Goal: Task Accomplishment & Management: Manage account settings

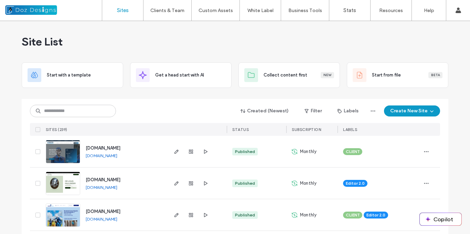
scroll to position [69, 0]
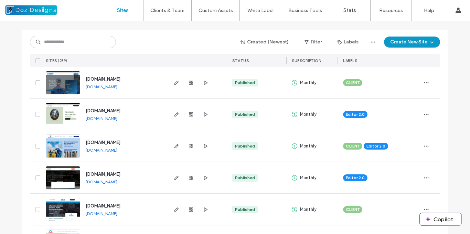
click at [65, 181] on img at bounding box center [63, 189] width 34 height 47
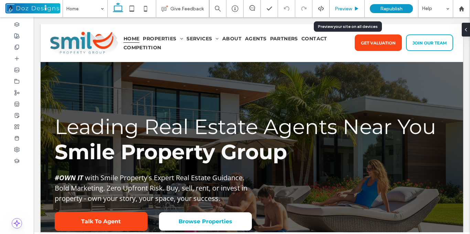
drag, startPoint x: 347, startPoint y: 10, endPoint x: 336, endPoint y: 45, distance: 37.5
click at [347, 9] on span "Preview" at bounding box center [343, 9] width 17 height 6
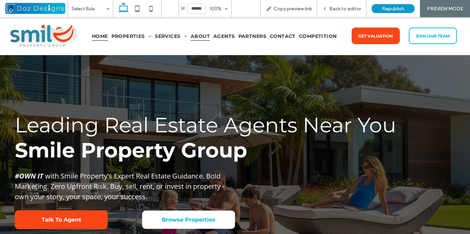
click at [202, 35] on span "About" at bounding box center [200, 35] width 19 height 9
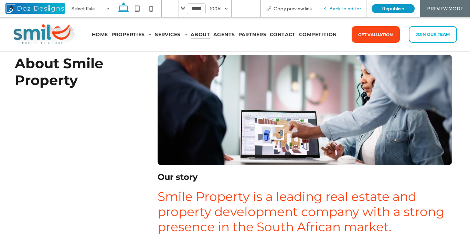
scroll to position [25, 0]
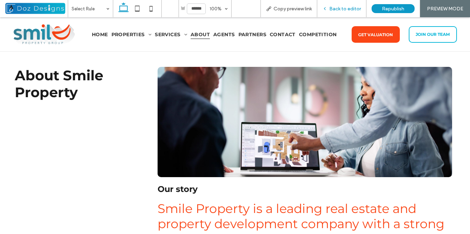
click at [345, 8] on span "Back to editor" at bounding box center [345, 9] width 32 height 6
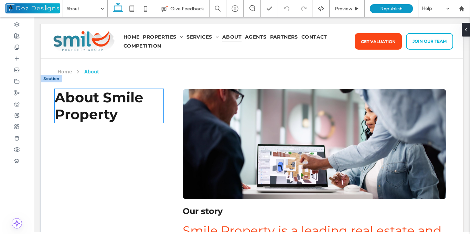
scroll to position [3, 0]
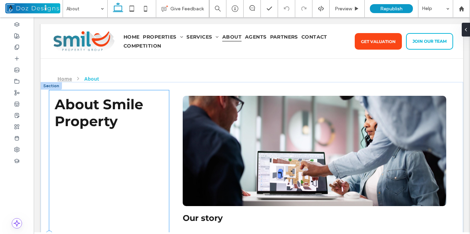
click at [118, 142] on div "About Smile Property" at bounding box center [109, 233] width 120 height 287
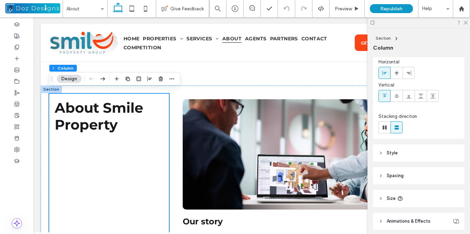
scroll to position [54, 0]
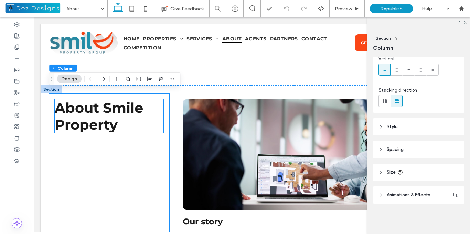
click at [145, 119] on h1 "About Smile Property" at bounding box center [109, 116] width 109 height 34
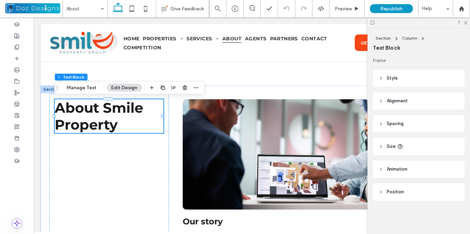
click at [383, 191] on header "Position" at bounding box center [419, 191] width 92 height 17
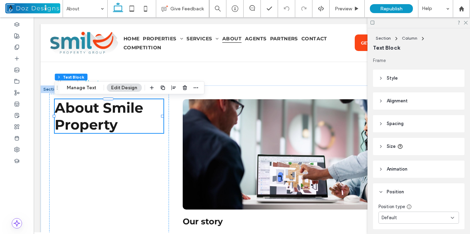
scroll to position [25, 0]
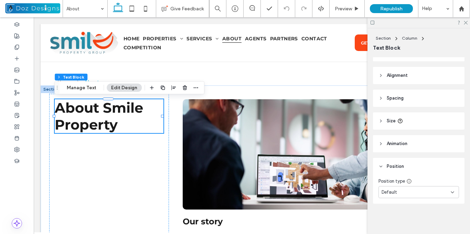
click at [450, 193] on icon at bounding box center [453, 192] width 6 height 6
click at [393, 145] on span "Pinned" at bounding box center [389, 145] width 14 height 7
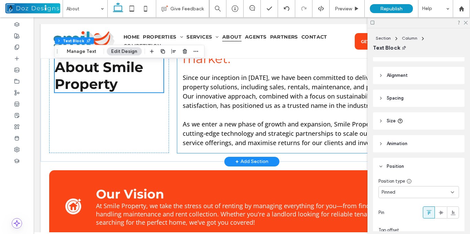
scroll to position [241, 0]
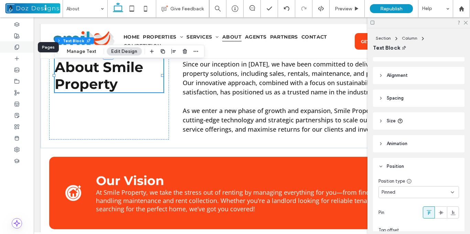
click at [19, 46] on use at bounding box center [17, 47] width 4 height 4
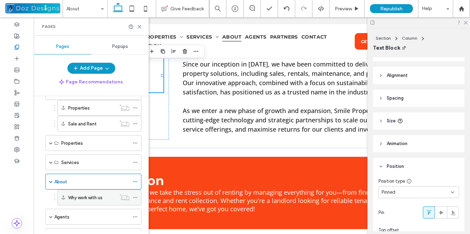
scroll to position [34, 0]
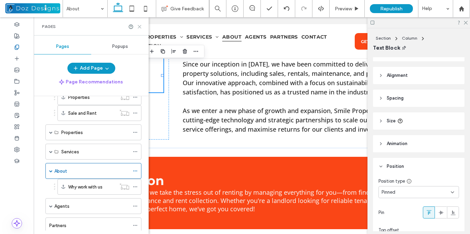
drag, startPoint x: 139, startPoint y: 26, endPoint x: 128, endPoint y: 22, distance: 11.8
click at [139, 26] on use at bounding box center [139, 26] width 3 height 3
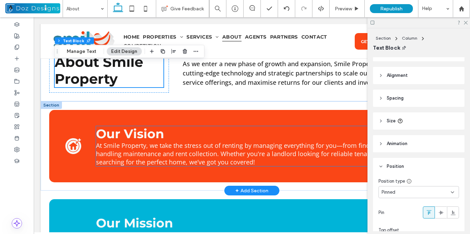
scroll to position [275, 0]
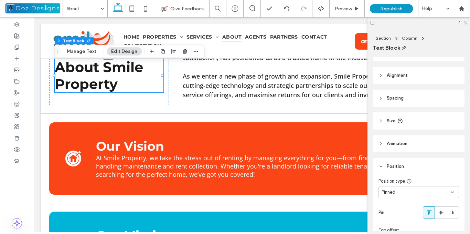
click at [464, 22] on icon at bounding box center [465, 22] width 4 height 4
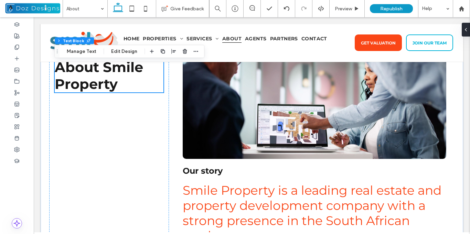
scroll to position [0, 0]
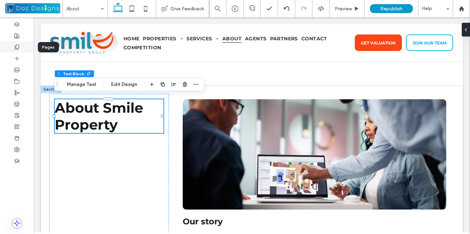
click at [18, 47] on icon at bounding box center [17, 47] width 6 height 6
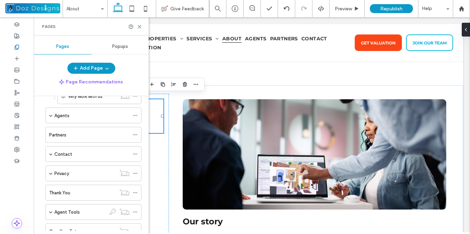
scroll to position [154, 0]
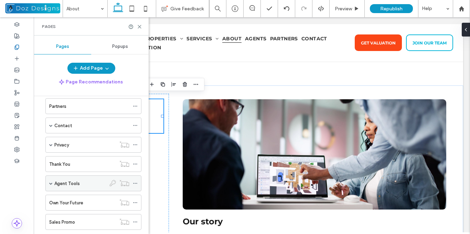
click at [51, 183] on span at bounding box center [50, 182] width 3 height 3
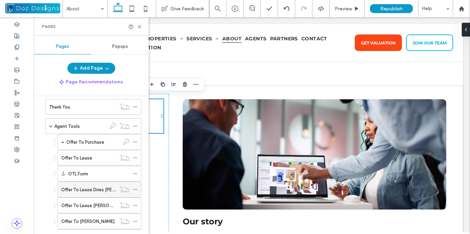
scroll to position [222, 0]
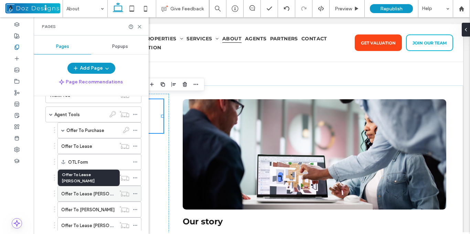
click at [102, 194] on label "Offer To Lease [PERSON_NAME]" at bounding box center [94, 194] width 67 height 12
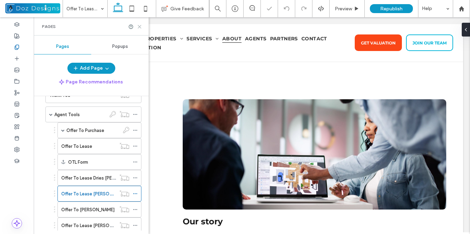
click at [139, 25] on icon at bounding box center [139, 26] width 5 height 5
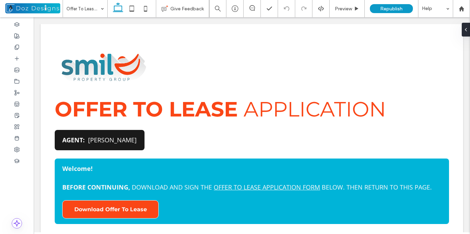
scroll to position [558, 0]
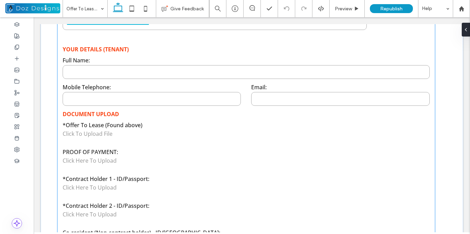
click at [143, 139] on div "Click To Upload File" at bounding box center [152, 137] width 178 height 14
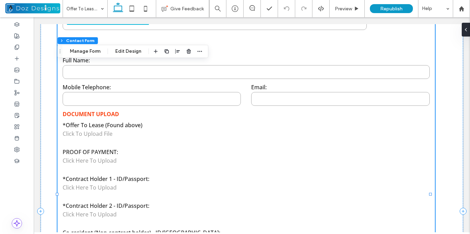
type input "*"
type input "***"
type input "**"
type input "*"
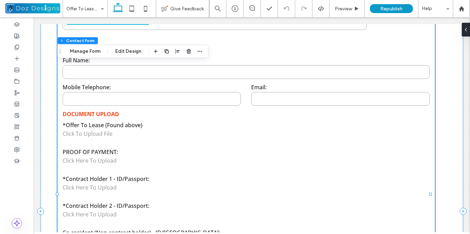
type input "***"
click at [85, 51] on button "Manage Form" at bounding box center [85, 51] width 40 height 8
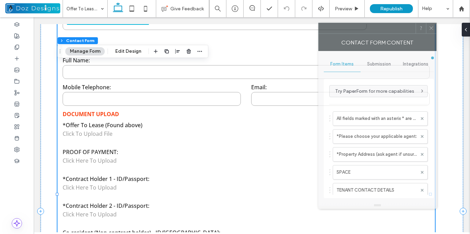
drag, startPoint x: 391, startPoint y: 32, endPoint x: 368, endPoint y: 32, distance: 22.4
click at [372, 30] on div at bounding box center [367, 28] width 97 height 10
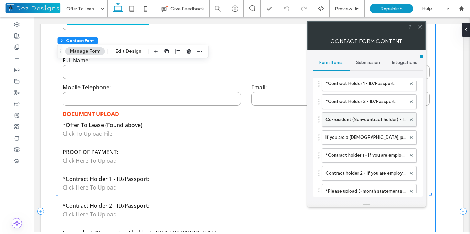
scroll to position [241, 0]
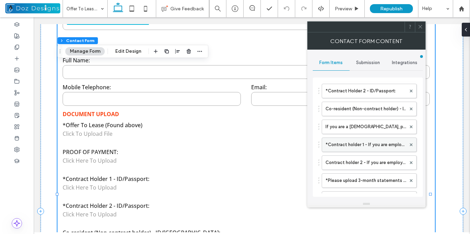
click at [380, 145] on label "*Contract holder 1 - If you are employed with a fixed salary, please upload you…" at bounding box center [366, 145] width 81 height 14
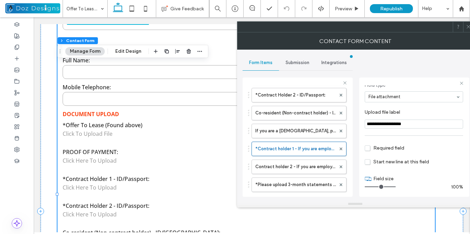
scroll to position [48, 0]
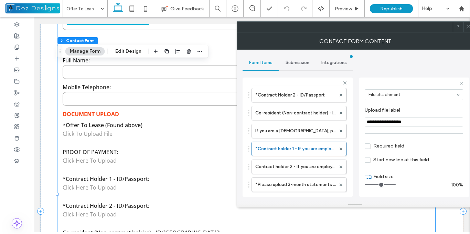
click at [369, 146] on span "Required field" at bounding box center [385, 146] width 40 height 6
click at [469, 28] on icon at bounding box center [468, 26] width 5 height 5
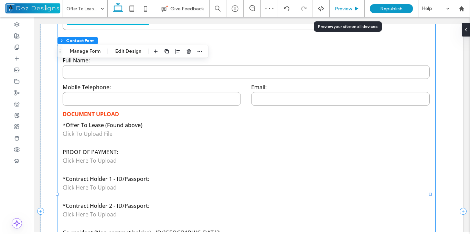
click at [350, 10] on span "Preview" at bounding box center [343, 9] width 17 height 6
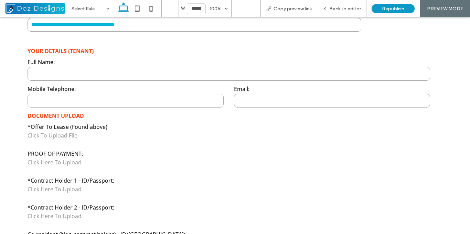
scroll to position [558, 0]
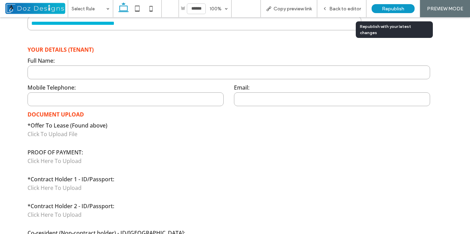
click at [395, 8] on span "Republish" at bounding box center [393, 9] width 22 height 6
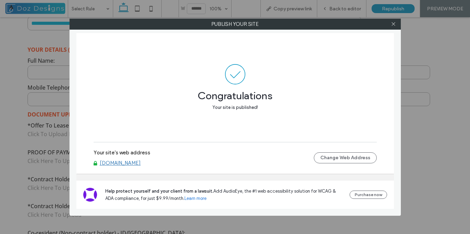
drag, startPoint x: 394, startPoint y: 22, endPoint x: 331, endPoint y: 7, distance: 64.9
click at [394, 22] on icon at bounding box center [393, 23] width 5 height 5
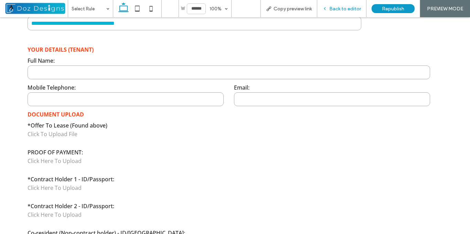
drag, startPoint x: 331, startPoint y: 7, endPoint x: 243, endPoint y: 110, distance: 135.9
click at [331, 7] on span "Back to editor" at bounding box center [345, 9] width 32 height 6
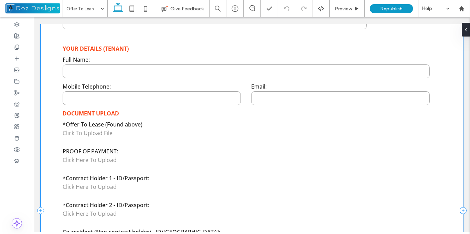
scroll to position [558, 0]
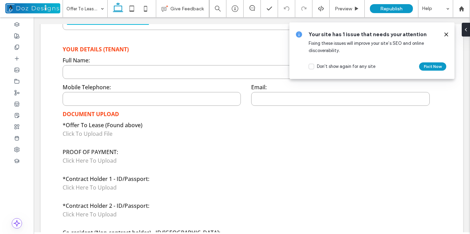
click at [445, 33] on icon at bounding box center [447, 35] width 6 height 6
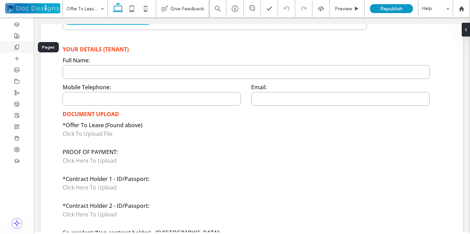
click at [18, 47] on icon at bounding box center [17, 47] width 6 height 6
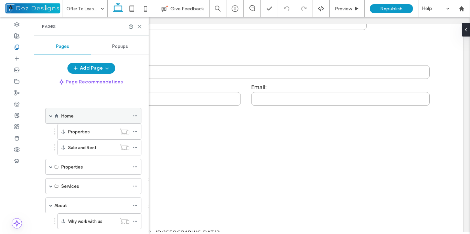
click at [51, 116] on span at bounding box center [50, 115] width 3 height 3
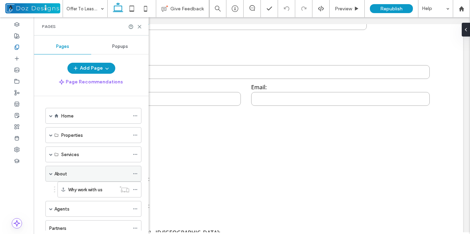
click at [51, 172] on span at bounding box center [50, 173] width 3 height 3
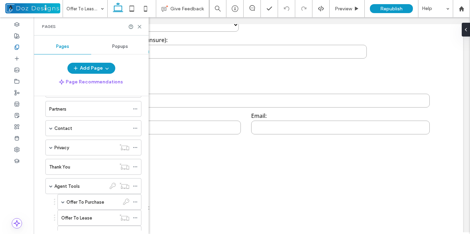
scroll to position [172, 0]
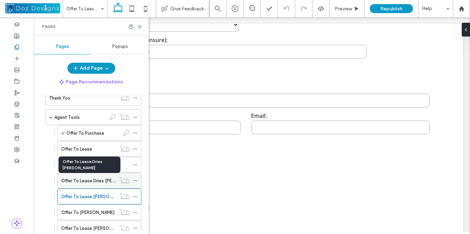
click at [110, 180] on label "Offer To Lease Dries [PERSON_NAME]" at bounding box center [100, 181] width 78 height 12
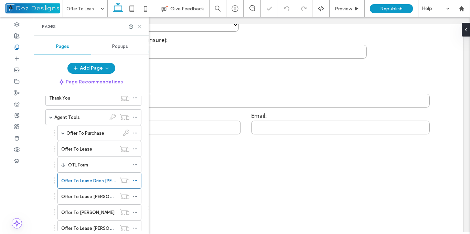
click at [139, 27] on use at bounding box center [139, 26] width 3 height 3
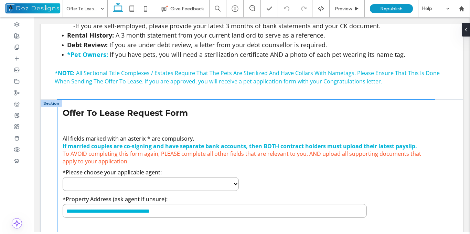
scroll to position [452, 0]
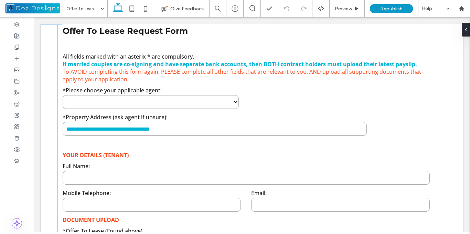
click at [175, 130] on input "text" at bounding box center [215, 129] width 304 height 14
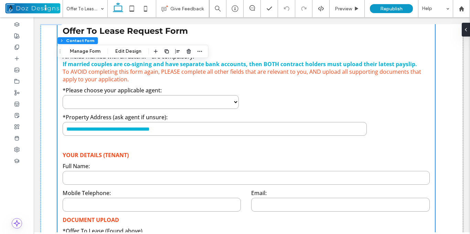
type input "*"
type input "***"
type input "**"
type input "*"
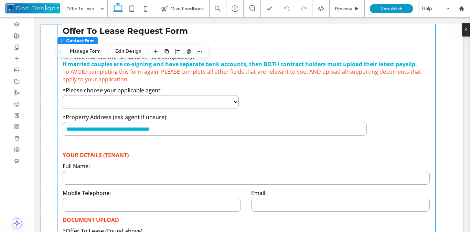
type input "***"
click at [86, 51] on button "Manage Form" at bounding box center [85, 51] width 40 height 8
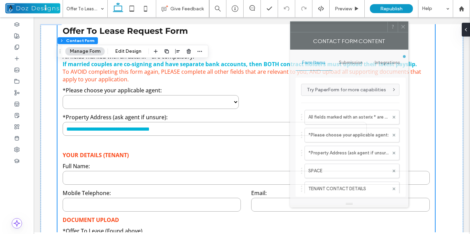
drag, startPoint x: 395, startPoint y: 28, endPoint x: 329, endPoint y: 36, distance: 65.9
click at [331, 22] on div at bounding box center [339, 27] width 97 height 10
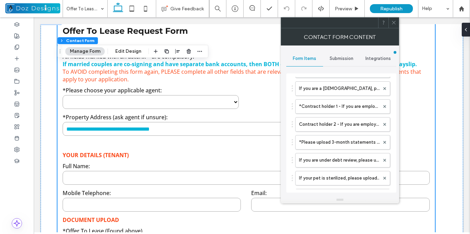
scroll to position [241, 0]
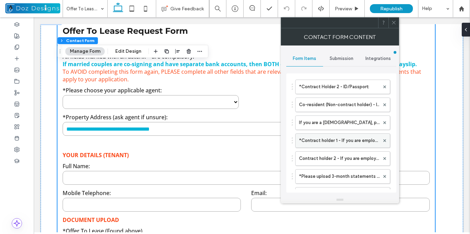
click at [327, 138] on label "*Contract holder 1 - If you are employed with a fixed salary, please upload you…" at bounding box center [339, 141] width 81 height 14
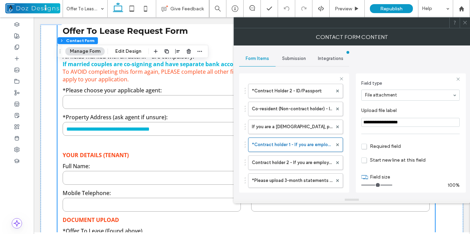
scroll to position [48, 0]
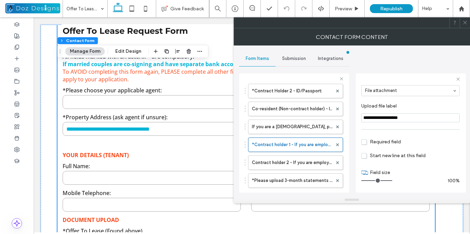
click at [365, 142] on span "Required field" at bounding box center [381, 142] width 40 height 6
click at [466, 23] on icon at bounding box center [465, 22] width 5 height 5
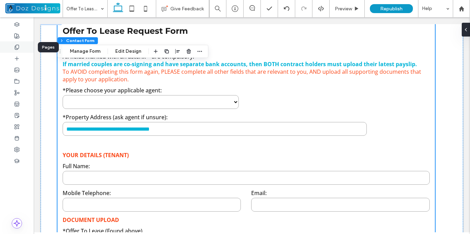
click at [18, 48] on use at bounding box center [17, 47] width 4 height 4
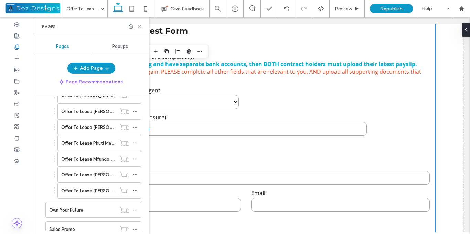
scroll to position [265, 0]
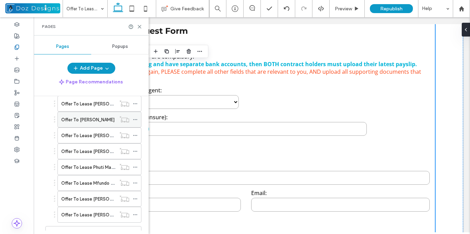
click at [98, 118] on label "Offer To [PERSON_NAME]" at bounding box center [87, 120] width 53 height 12
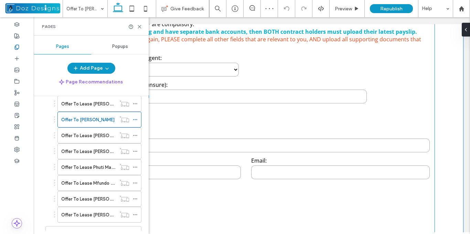
scroll to position [486, 0]
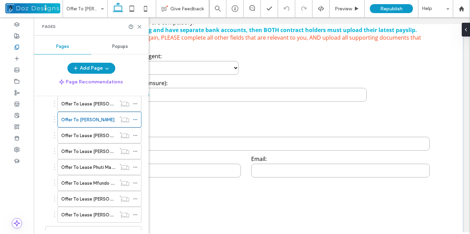
click at [313, 137] on input "text" at bounding box center [246, 144] width 367 height 14
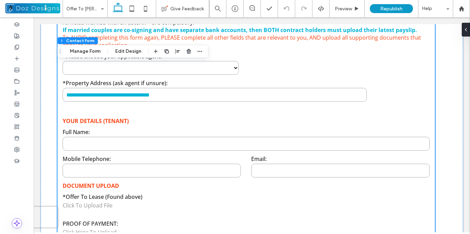
type input "*"
type input "***"
type input "**"
type input "*"
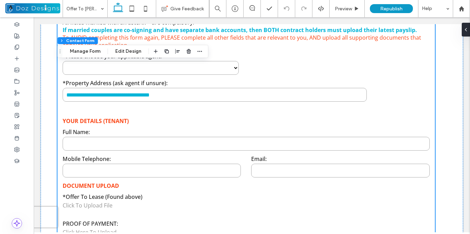
type input "***"
drag, startPoint x: 88, startPoint y: 52, endPoint x: 94, endPoint y: 56, distance: 7.1
click at [88, 52] on button "Manage Form" at bounding box center [85, 51] width 40 height 8
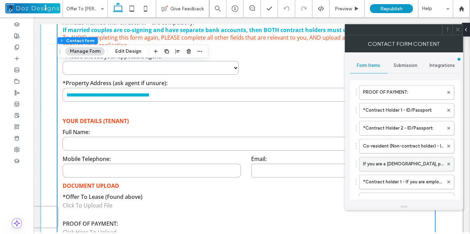
scroll to position [241, 0]
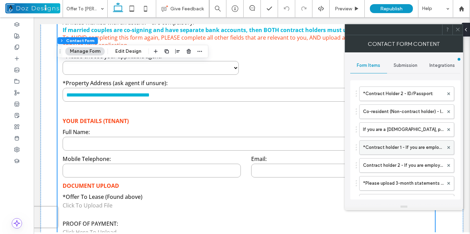
click at [416, 148] on label "*Contract holder 1 - If you are employed with a fixed salary, please upload you…" at bounding box center [403, 147] width 81 height 14
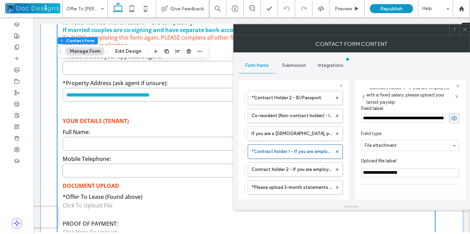
scroll to position [48, 0]
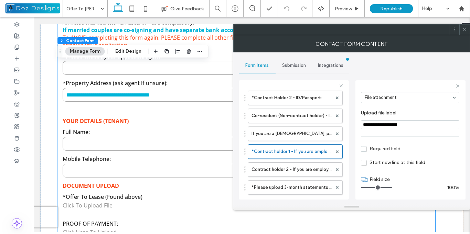
click at [365, 148] on span "Required field" at bounding box center [381, 149] width 40 height 6
click at [464, 29] on icon at bounding box center [464, 29] width 5 height 5
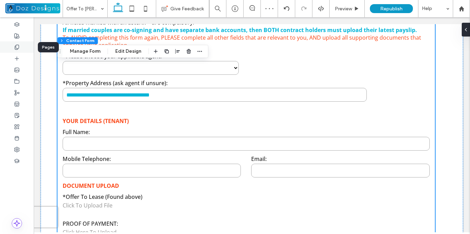
click at [18, 47] on icon at bounding box center [17, 47] width 6 height 6
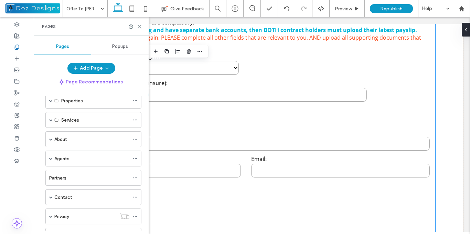
scroll to position [69, 0]
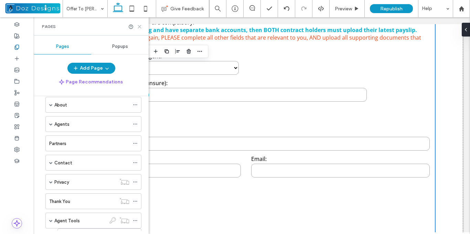
click at [139, 25] on use at bounding box center [139, 26] width 3 height 3
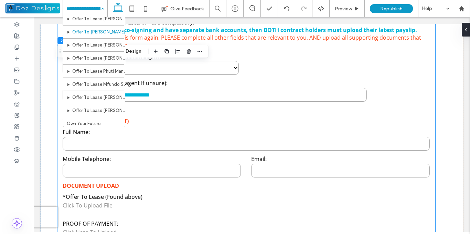
scroll to position [284, 0]
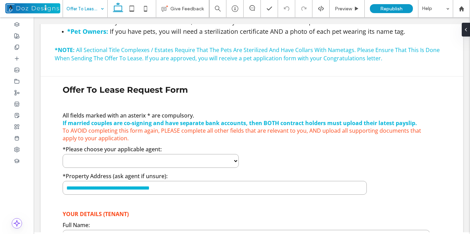
scroll to position [416, 0]
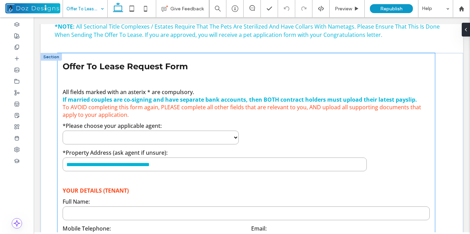
click at [266, 154] on label "*Property Address (ask agent if unsure):" at bounding box center [215, 153] width 304 height 8
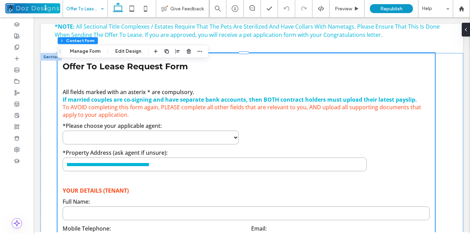
type input "*"
type input "***"
type input "**"
type input "*"
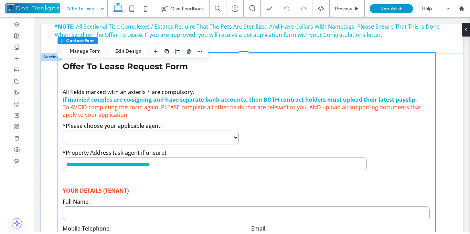
type input "***"
drag, startPoint x: 94, startPoint y: 53, endPoint x: 278, endPoint y: 71, distance: 185.4
click at [94, 53] on button "Manage Form" at bounding box center [85, 51] width 40 height 8
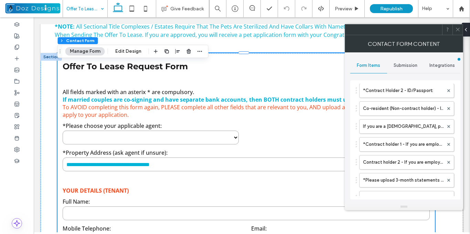
scroll to position [246, 0]
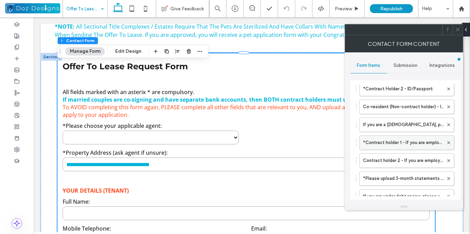
click at [423, 146] on label "*Contract holder 1 - If you are employed with a fixed salary, please upload you…" at bounding box center [403, 143] width 81 height 14
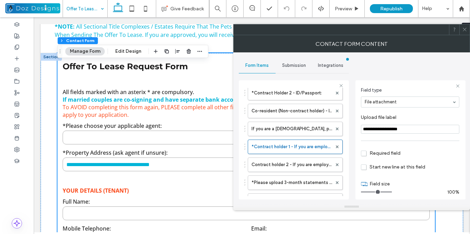
scroll to position [48, 0]
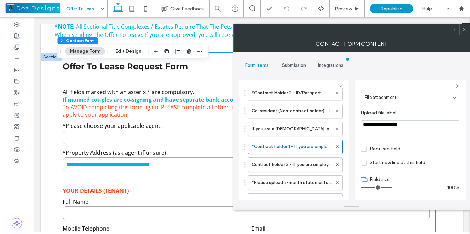
click at [366, 147] on span "Required field" at bounding box center [381, 149] width 40 height 6
click at [466, 31] on icon at bounding box center [464, 29] width 5 height 5
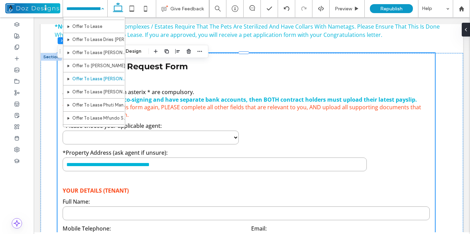
scroll to position [272, 0]
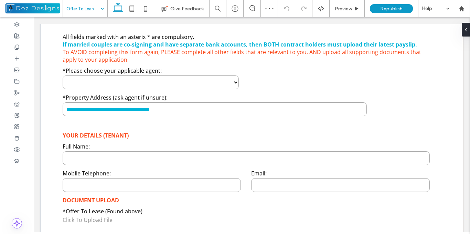
scroll to position [472, 0]
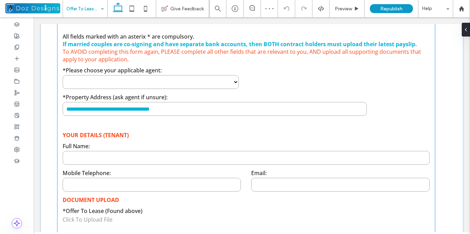
click at [321, 123] on div at bounding box center [246, 124] width 367 height 8
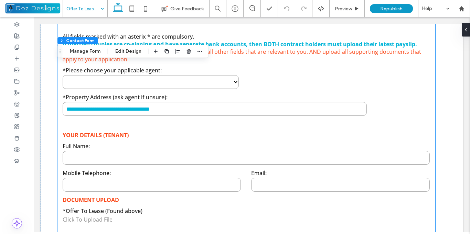
type input "*"
type input "***"
type input "**"
type input "*"
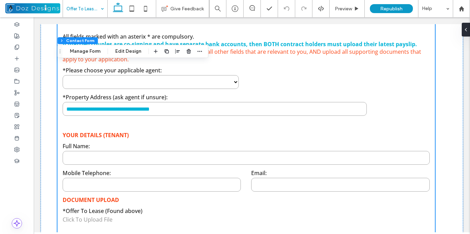
type input "***"
click at [87, 51] on button "Manage Form" at bounding box center [85, 51] width 40 height 8
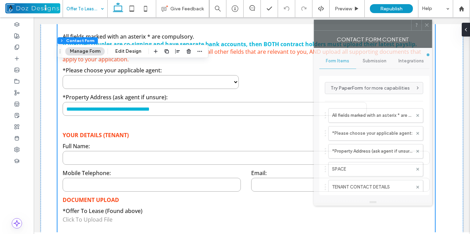
drag, startPoint x: 360, startPoint y: 29, endPoint x: 261, endPoint y: 31, distance: 99.1
click at [314, 30] on div at bounding box center [362, 25] width 97 height 10
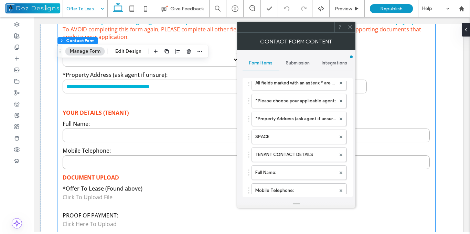
scroll to position [506, 0]
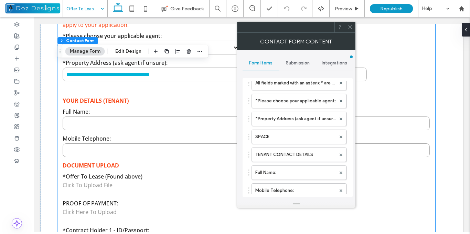
click at [354, 113] on div "Form Items Submission Integrations Try PaperForm for more capabilities All fiel…" at bounding box center [296, 125] width 118 height 151
drag, startPoint x: 350, startPoint y: 127, endPoint x: 350, endPoint y: 130, distance: 3.8
click at [350, 127] on div "**********" at bounding box center [298, 137] width 110 height 119
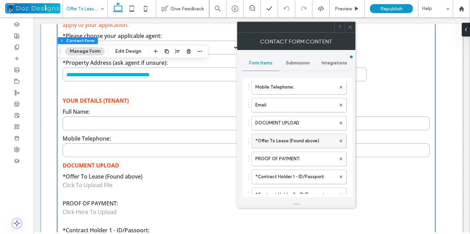
scroll to position [172, 0]
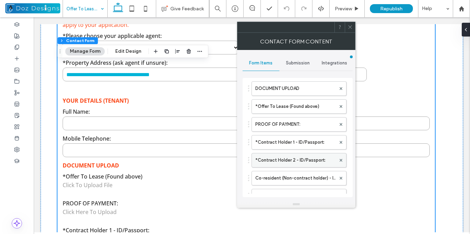
click at [303, 161] on label "*Contract Holder 2 - ID/Passport:" at bounding box center [295, 160] width 81 height 14
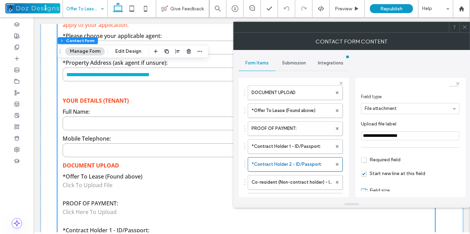
scroll to position [0, 0]
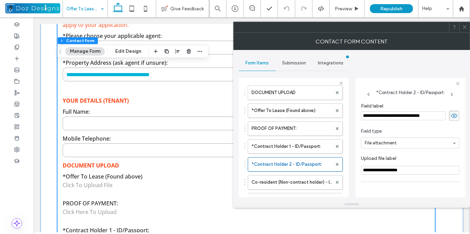
click at [366, 114] on input "**********" at bounding box center [403, 115] width 85 height 9
type input "**********"
click at [363, 124] on section "Field type File attachment" at bounding box center [410, 138] width 98 height 28
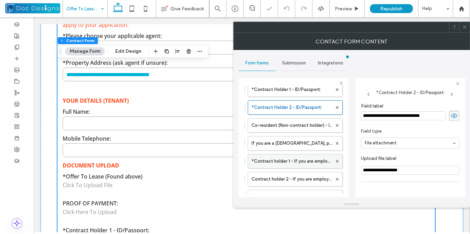
scroll to position [241, 0]
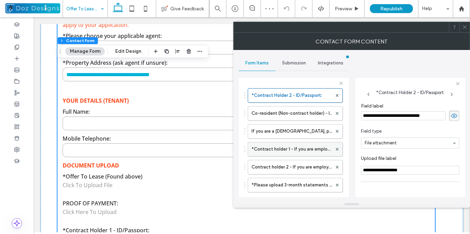
click at [293, 144] on label "*Contract holder 1 - If you are employed with a fixed salary, please upload you…" at bounding box center [292, 149] width 81 height 14
type input "**"
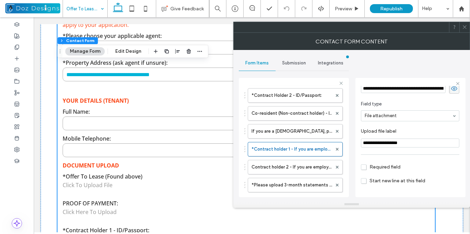
scroll to position [48, 0]
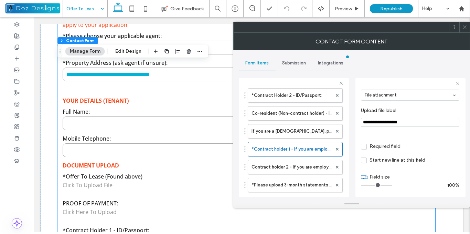
click at [364, 146] on span "Required field" at bounding box center [381, 146] width 40 height 6
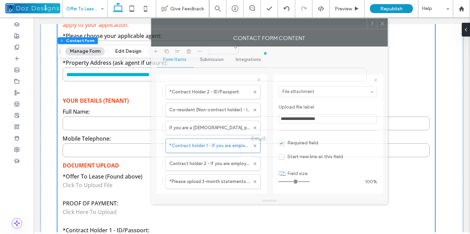
drag, startPoint x: 335, startPoint y: 28, endPoint x: 245, endPoint y: 22, distance: 90.0
click at [250, 23] on div at bounding box center [258, 24] width 215 height 10
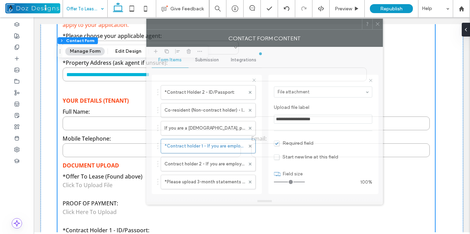
click at [278, 23] on div at bounding box center [254, 24] width 215 height 10
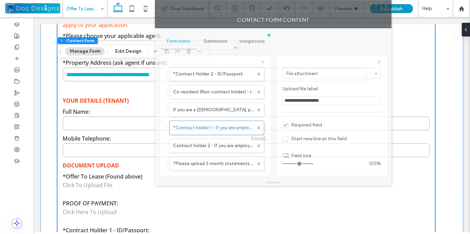
drag, startPoint x: 313, startPoint y: 22, endPoint x: 322, endPoint y: -6, distance: 29.5
click at [322, 0] on html ".wqwq-1{fill:#231f20;} .cls-1q, .cls-2q { fill-rule: evenodd; } .cls-2q { fill:…" at bounding box center [235, 117] width 470 height 234
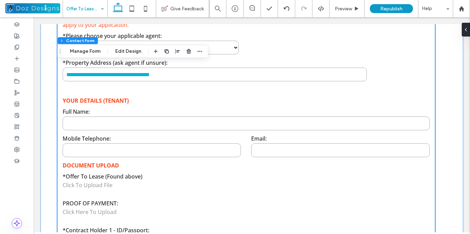
click at [202, 135] on label "Mobile Telephone:" at bounding box center [152, 139] width 178 height 8
click at [98, 51] on button "Manage Form" at bounding box center [85, 51] width 40 height 8
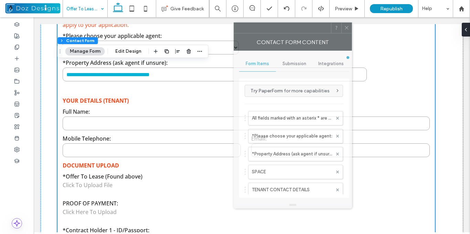
drag, startPoint x: 405, startPoint y: 30, endPoint x: 294, endPoint y: 29, distance: 111.2
click at [294, 29] on div at bounding box center [282, 28] width 97 height 10
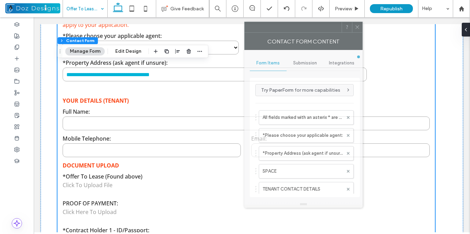
drag, startPoint x: 312, startPoint y: 32, endPoint x: 323, endPoint y: 31, distance: 10.7
click at [323, 31] on div at bounding box center [293, 27] width 97 height 10
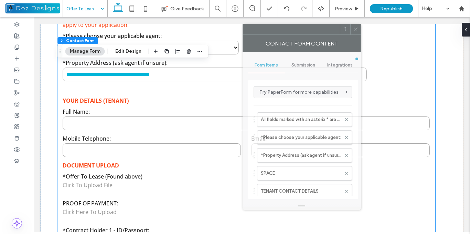
click at [319, 32] on div at bounding box center [291, 29] width 97 height 10
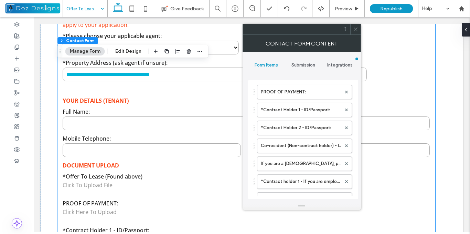
scroll to position [241, 0]
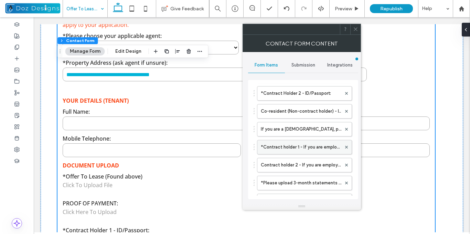
click at [297, 148] on label "*Contract holder 1 - If you are employed with a fixed salary, please upload you…" at bounding box center [301, 147] width 81 height 14
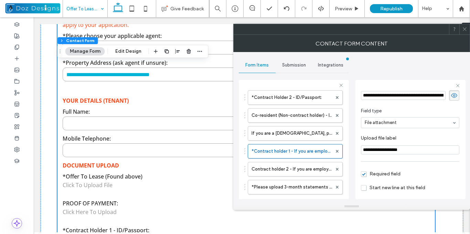
scroll to position [34, 0]
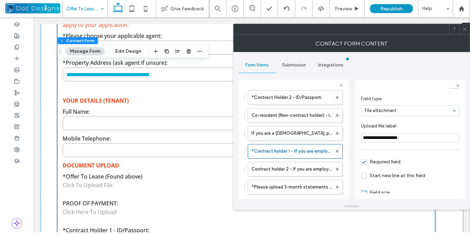
drag, startPoint x: 466, startPoint y: 31, endPoint x: 444, endPoint y: 31, distance: 21.3
click at [466, 31] on icon at bounding box center [464, 29] width 5 height 5
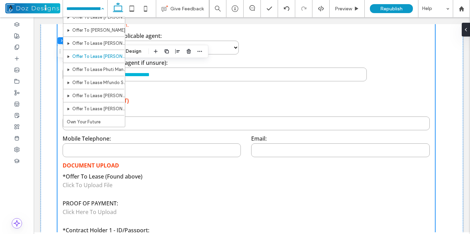
scroll to position [316, 0]
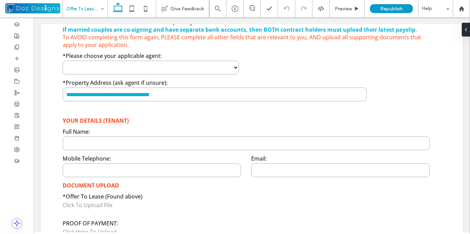
scroll to position [495, 0]
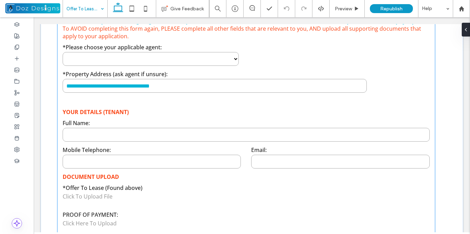
click at [219, 102] on div at bounding box center [246, 101] width 367 height 8
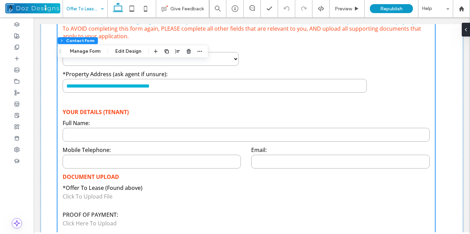
type input "*"
type input "***"
type input "**"
type input "*"
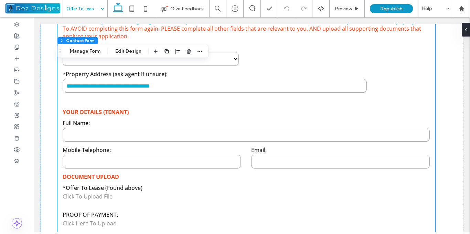
type input "***"
drag, startPoint x: 91, startPoint y: 51, endPoint x: 222, endPoint y: 64, distance: 131.4
click at [91, 51] on button "Manage Form" at bounding box center [85, 51] width 40 height 8
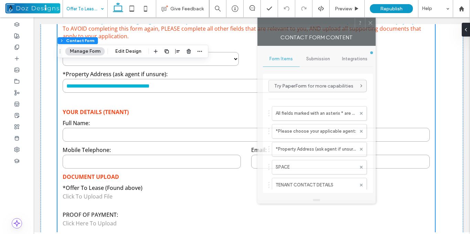
drag, startPoint x: 346, startPoint y: 33, endPoint x: 254, endPoint y: 49, distance: 93.7
click at [257, 32] on div "Contact Form Content" at bounding box center [316, 37] width 118 height 17
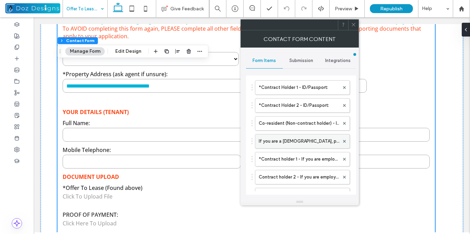
scroll to position [275, 0]
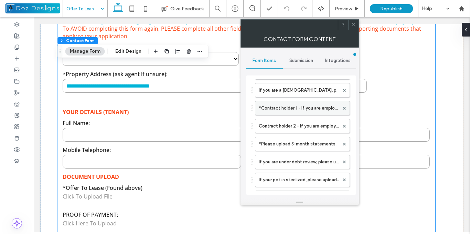
click at [300, 110] on label "*Contract holder 1 - If you are employed with a fixed salary, please upload you…" at bounding box center [299, 108] width 81 height 14
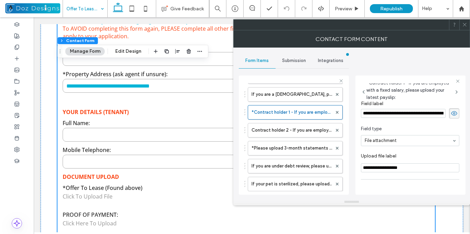
scroll to position [34, 0]
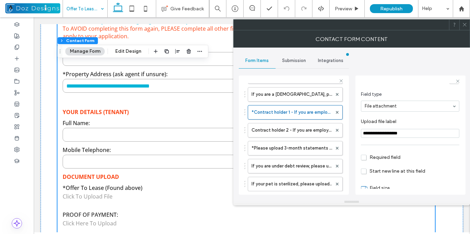
click at [364, 157] on span "Required field" at bounding box center [381, 157] width 40 height 6
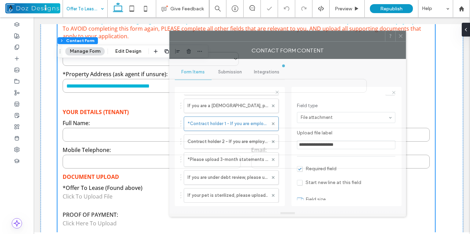
drag, startPoint x: 323, startPoint y: 33, endPoint x: 311, endPoint y: 67, distance: 36.9
click at [300, 41] on div at bounding box center [277, 36] width 215 height 10
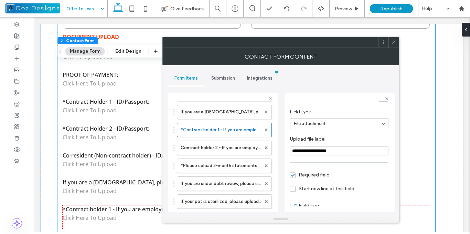
scroll to position [667, 0]
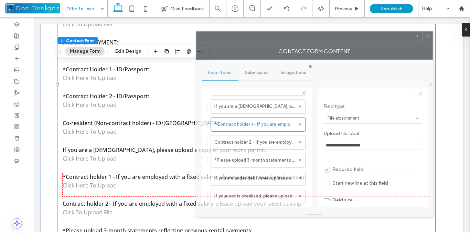
drag, startPoint x: 275, startPoint y: 42, endPoint x: 283, endPoint y: 35, distance: 10.2
click at [283, 35] on div at bounding box center [304, 37] width 215 height 10
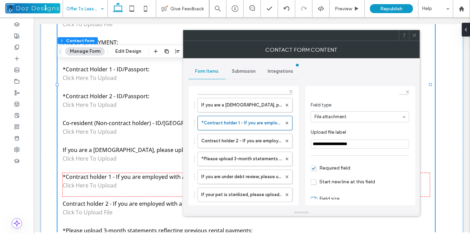
click at [411, 35] on div at bounding box center [414, 35] width 10 height 10
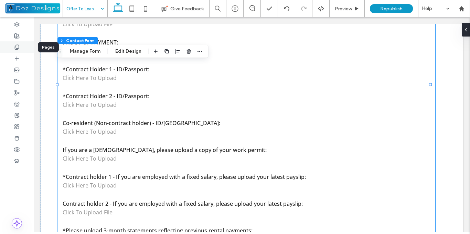
click at [19, 46] on use at bounding box center [17, 47] width 4 height 4
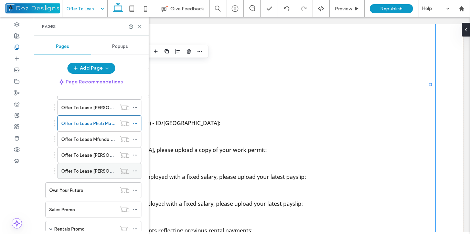
scroll to position [310, 0]
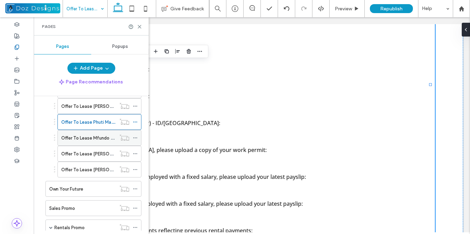
click at [109, 139] on label "Offer To Lease Mfundo Shekwa" at bounding box center [93, 138] width 65 height 12
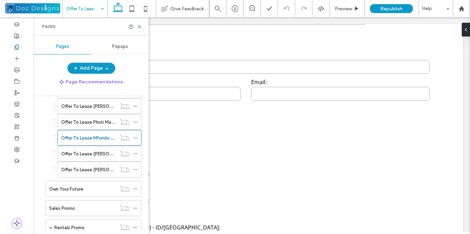
scroll to position [516, 0]
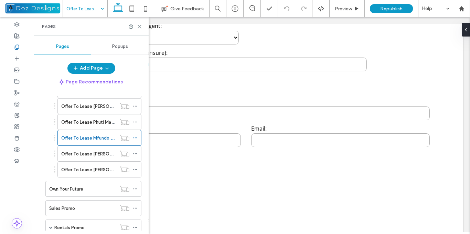
click at [336, 113] on input "text" at bounding box center [246, 113] width 367 height 14
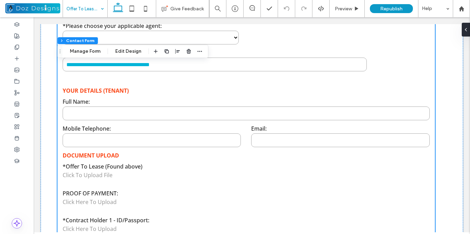
type input "*"
type input "***"
type input "**"
type input "*"
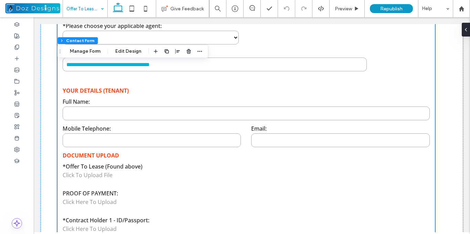
type input "***"
drag, startPoint x: 92, startPoint y: 52, endPoint x: 113, endPoint y: 60, distance: 22.2
click at [92, 52] on button "Manage Form" at bounding box center [85, 51] width 40 height 8
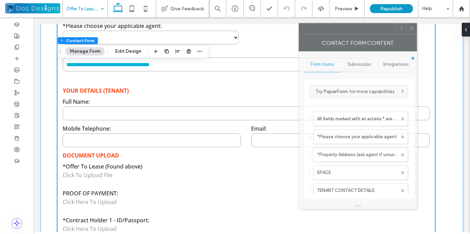
drag, startPoint x: 395, startPoint y: 32, endPoint x: 313, endPoint y: 39, distance: 82.2
click at [313, 28] on div at bounding box center [347, 28] width 97 height 10
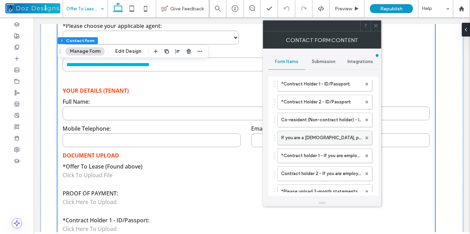
scroll to position [241, 0]
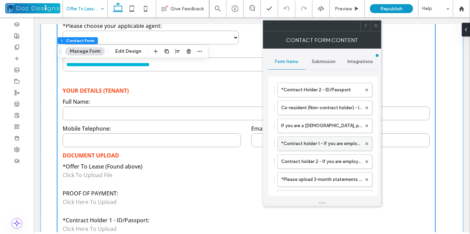
click at [329, 144] on label "*Contract holder 1 - If you are employed with a fixed salary, please upload you…" at bounding box center [321, 144] width 81 height 14
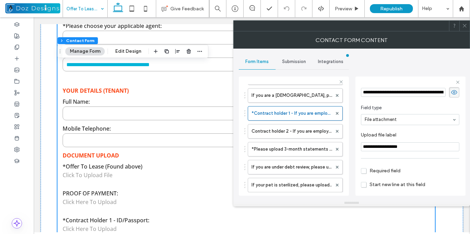
scroll to position [34, 0]
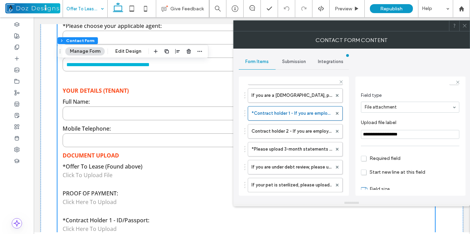
click at [367, 156] on span "Required field" at bounding box center [381, 158] width 40 height 6
click at [465, 27] on icon at bounding box center [464, 25] width 5 height 5
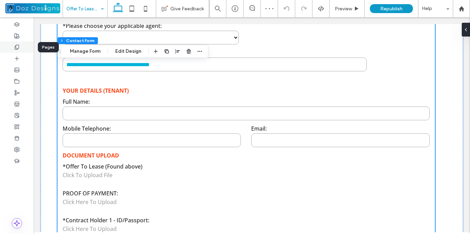
click at [19, 46] on icon at bounding box center [17, 47] width 6 height 6
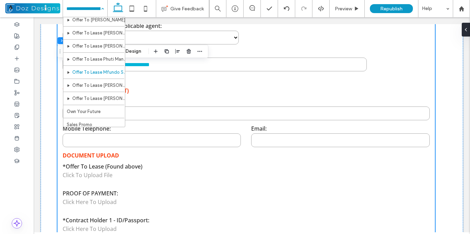
scroll to position [303, 0]
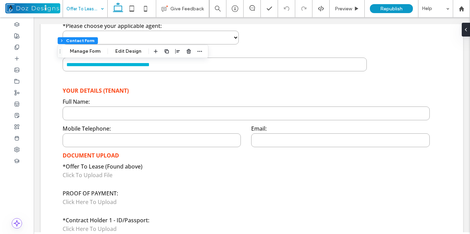
type input "*"
type input "***"
type input "**"
type input "*"
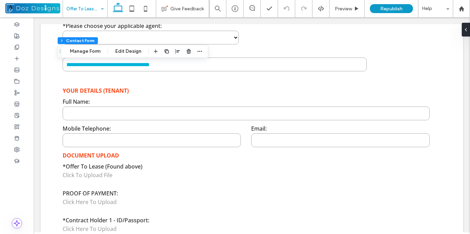
type input "***"
click at [93, 53] on button "Manage Form" at bounding box center [85, 51] width 40 height 8
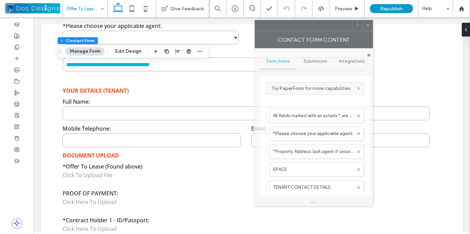
drag, startPoint x: 399, startPoint y: 30, endPoint x: 312, endPoint y: 27, distance: 86.4
click at [312, 27] on div at bounding box center [303, 25] width 97 height 10
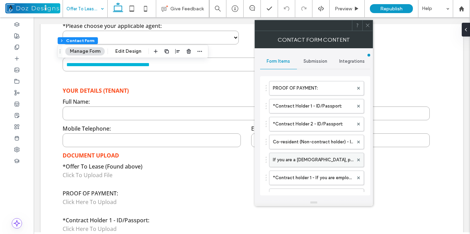
scroll to position [241, 0]
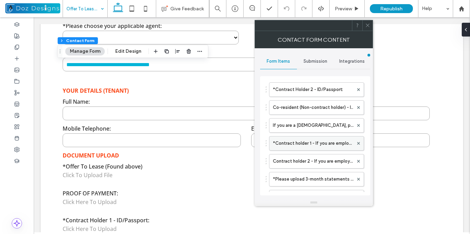
click at [306, 144] on label "*Contract holder 1 - If you are employed with a fixed salary, please upload you…" at bounding box center [313, 143] width 81 height 14
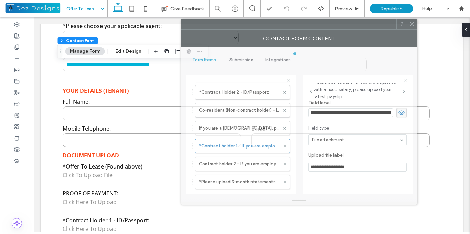
drag, startPoint x: 315, startPoint y: 26, endPoint x: 248, endPoint y: 37, distance: 68.4
click at [247, 28] on div at bounding box center [288, 24] width 215 height 10
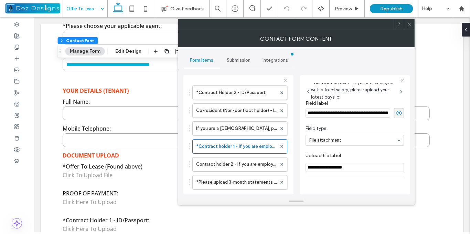
scroll to position [34, 0]
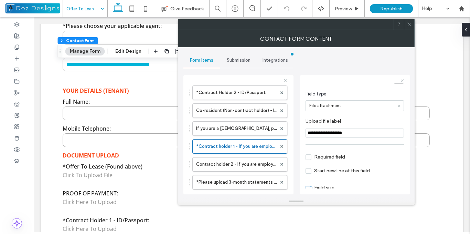
click at [310, 157] on span "Required field" at bounding box center [326, 157] width 40 height 6
click at [410, 24] on use at bounding box center [409, 24] width 3 height 3
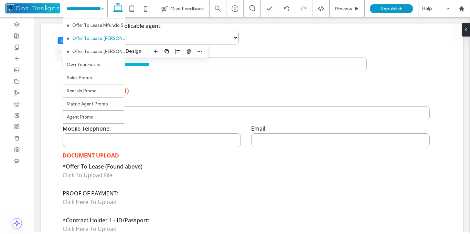
scroll to position [331, 0]
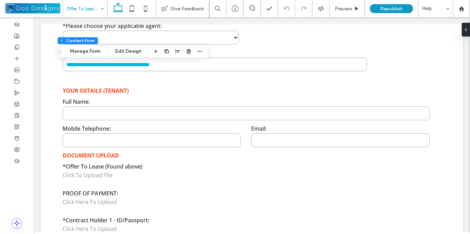
type input "*"
type input "***"
type input "**"
type input "*"
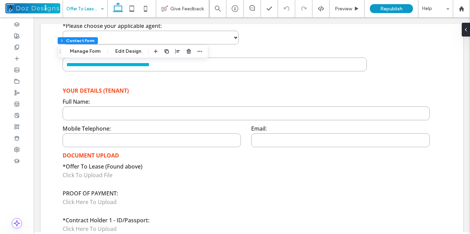
type input "***"
click at [94, 52] on button "Manage Form" at bounding box center [85, 51] width 40 height 8
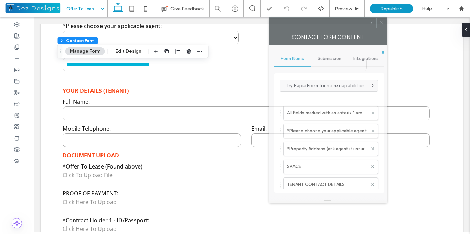
drag, startPoint x: 385, startPoint y: 31, endPoint x: 308, endPoint y: 23, distance: 77.8
click at [308, 23] on div at bounding box center [317, 23] width 97 height 10
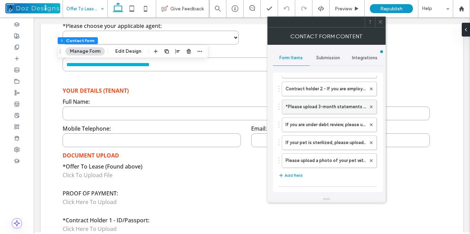
scroll to position [275, 0]
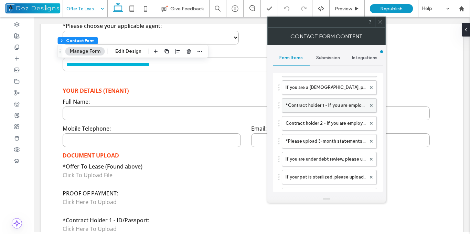
click at [310, 106] on label "*Contract holder 1 - If you are employed with a fixed salary, please upload you…" at bounding box center [326, 105] width 81 height 14
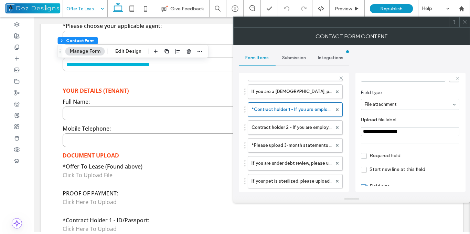
scroll to position [34, 0]
click at [364, 153] on span "Required field" at bounding box center [381, 154] width 40 height 6
click at [464, 22] on icon at bounding box center [464, 21] width 5 height 5
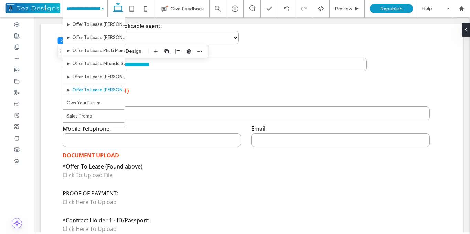
scroll to position [360, 0]
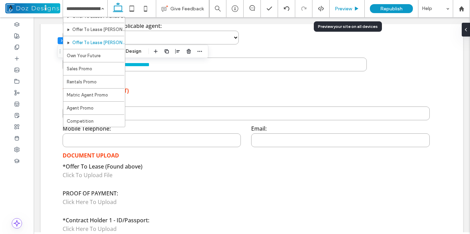
click at [355, 9] on icon at bounding box center [356, 8] width 5 height 5
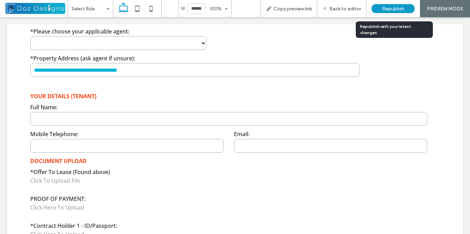
click at [397, 8] on span "Republish" at bounding box center [393, 9] width 22 height 6
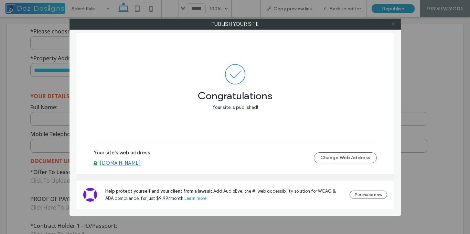
click at [394, 24] on icon at bounding box center [393, 23] width 5 height 5
